Goal: Information Seeking & Learning: Learn about a topic

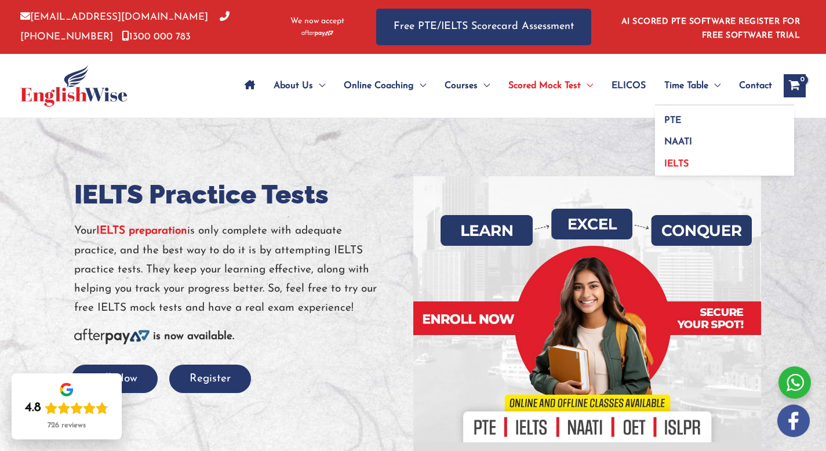
click at [675, 159] on span "IELTS" at bounding box center [676, 163] width 24 height 9
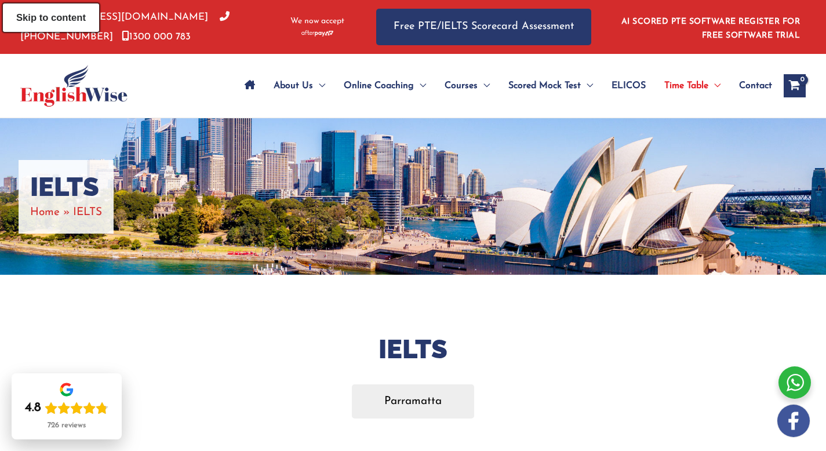
drag, startPoint x: 830, startPoint y: 78, endPoint x: 834, endPoint y: 65, distance: 13.4
